Goal: Task Accomplishment & Management: Manage account settings

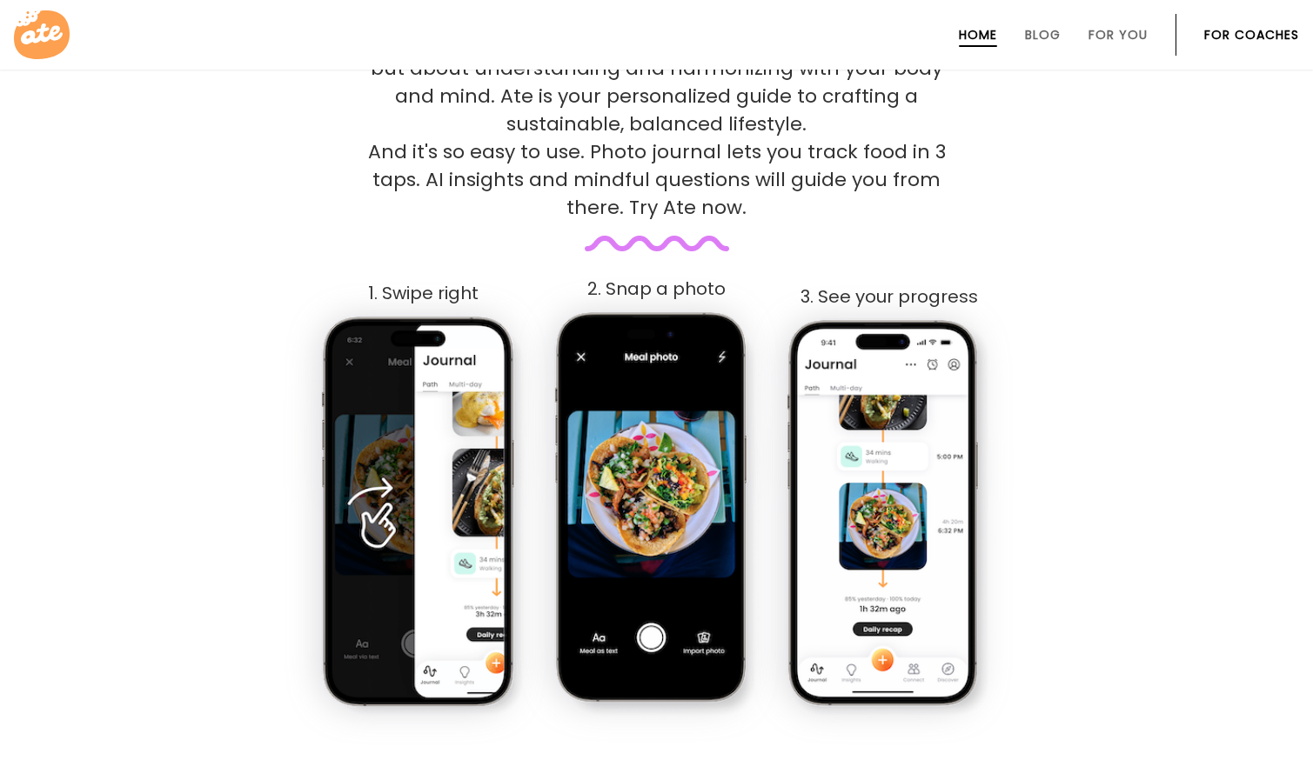
scroll to position [919, 0]
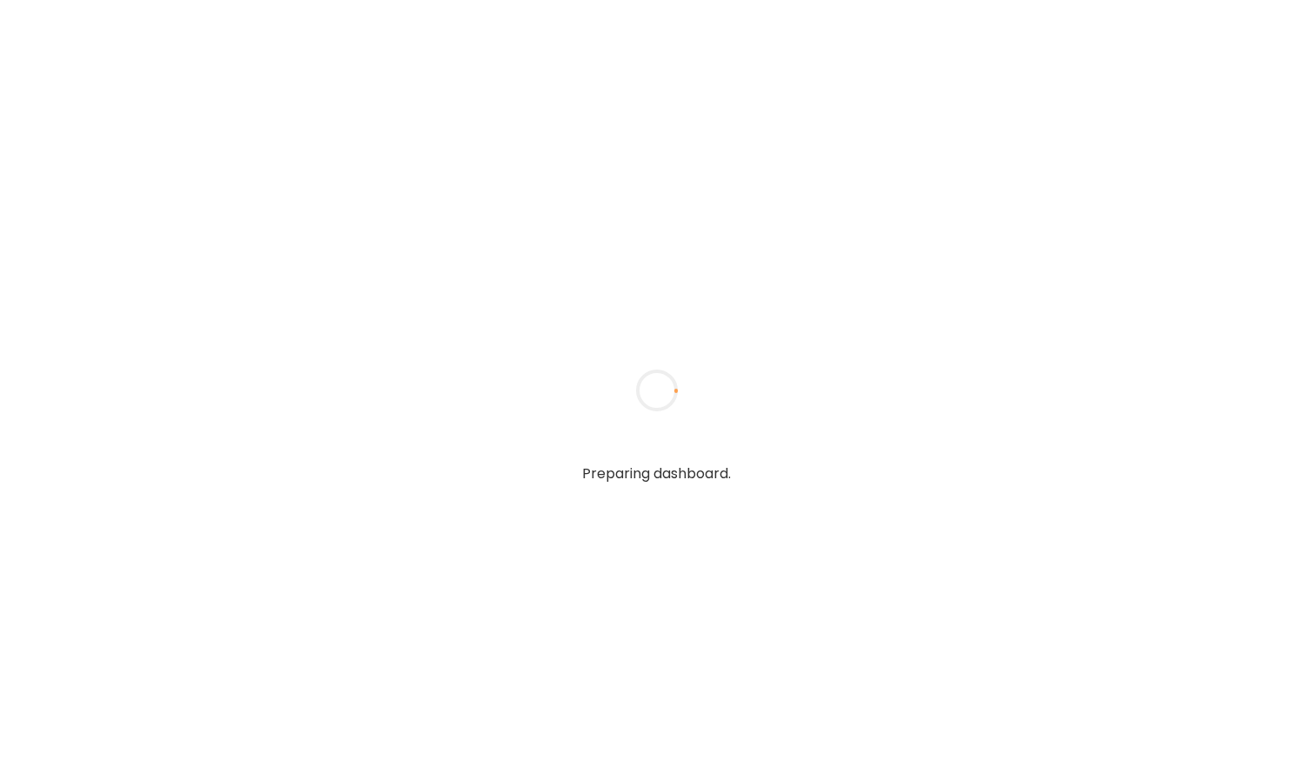
type input "**********"
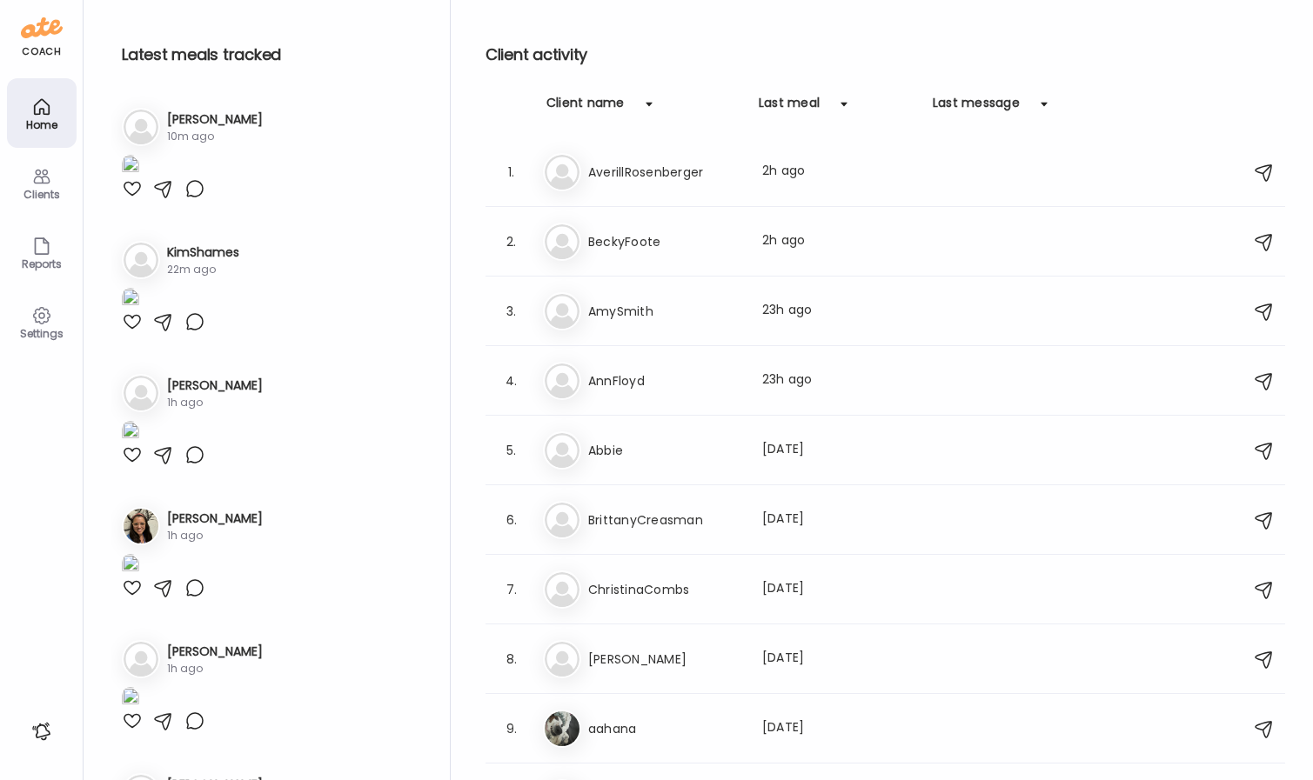
type input "**********"
click at [37, 331] on div "Settings" at bounding box center [41, 333] width 63 height 11
